Goal: Find specific page/section: Find specific page/section

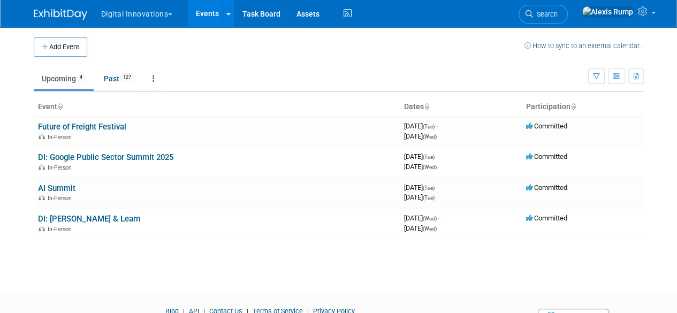
click at [147, 3] on button "Digital Innovations" at bounding box center [143, 12] width 86 height 24
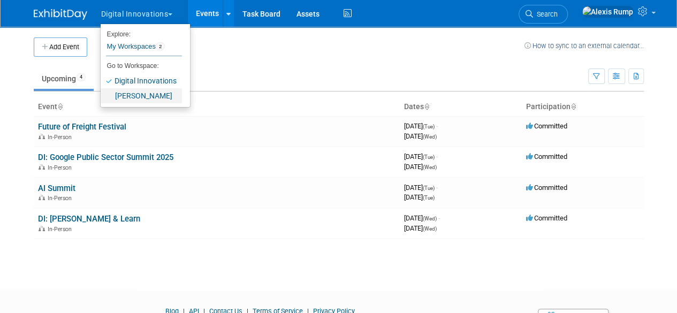
click at [153, 94] on link "[PERSON_NAME]" at bounding box center [141, 95] width 81 height 15
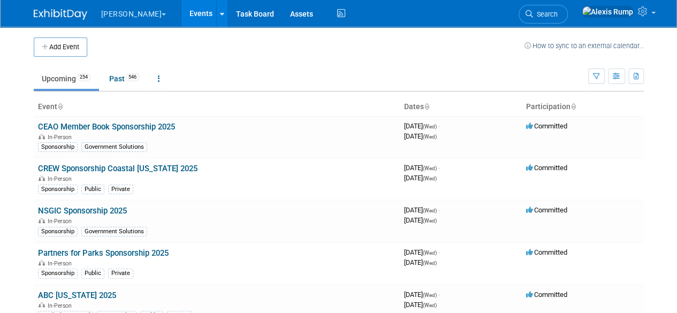
scroll to position [3172, 0]
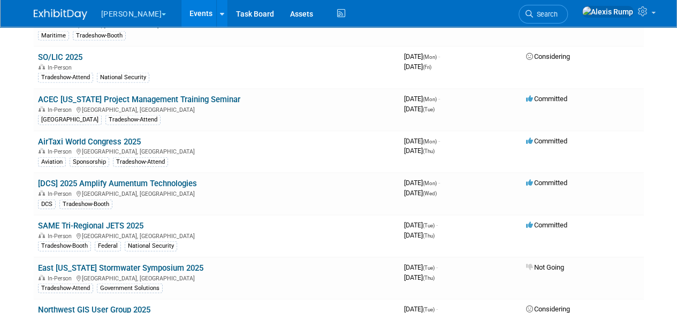
click at [140, 179] on link "[DCS] 2025 Amplify Aumentum Technologies" at bounding box center [117, 184] width 159 height 10
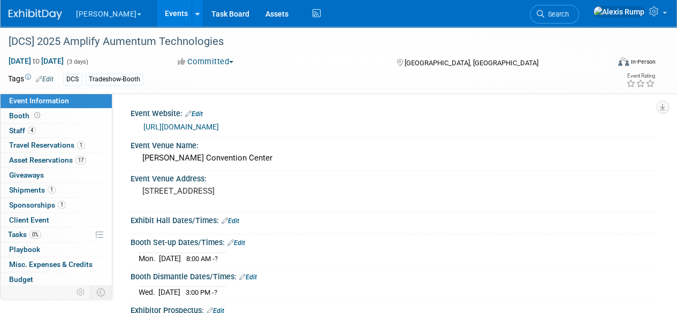
click at [58, 159] on span "Asset Reservations 17" at bounding box center [47, 160] width 77 height 9
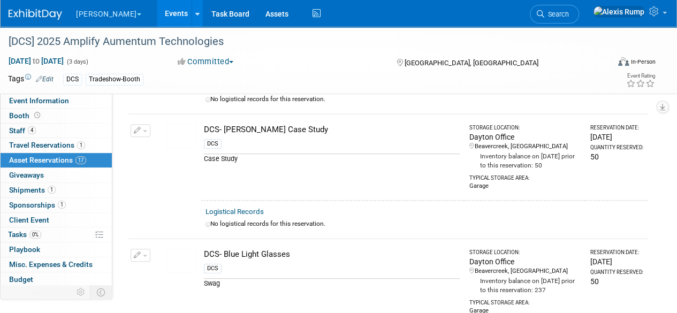
scroll to position [144, 0]
